Goal: Task Accomplishment & Management: Complete application form

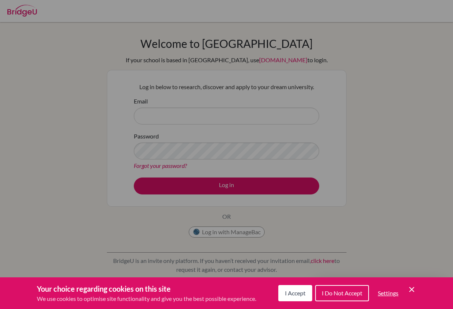
click at [296, 291] on span "I Accept" at bounding box center [295, 293] width 21 height 7
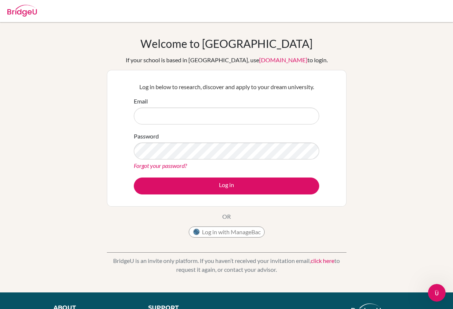
click at [200, 119] on input "Email" at bounding box center [226, 116] width 185 height 17
click at [200, 118] on input "Email" at bounding box center [226, 116] width 185 height 17
click at [231, 120] on input "Email" at bounding box center [226, 116] width 185 height 17
type input "a"
type input "[EMAIL_ADDRESS][DOMAIN_NAME]"
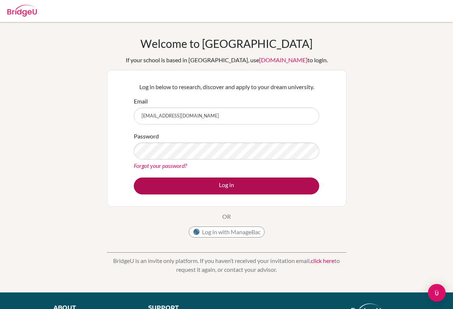
click at [223, 182] on button "Log in" at bounding box center [226, 186] width 185 height 17
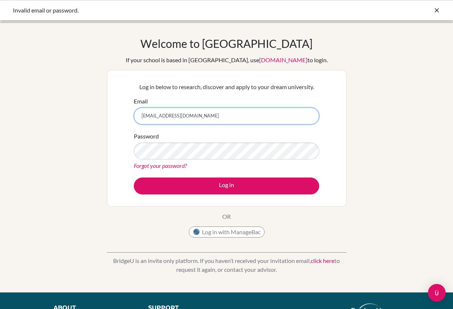
drag, startPoint x: 211, startPoint y: 116, endPoint x: 145, endPoint y: 116, distance: 65.6
click at [145, 116] on input "[EMAIL_ADDRESS][DOMAIN_NAME]" at bounding box center [226, 116] width 185 height 17
type input "a"
